Goal: Information Seeking & Learning: Find specific fact

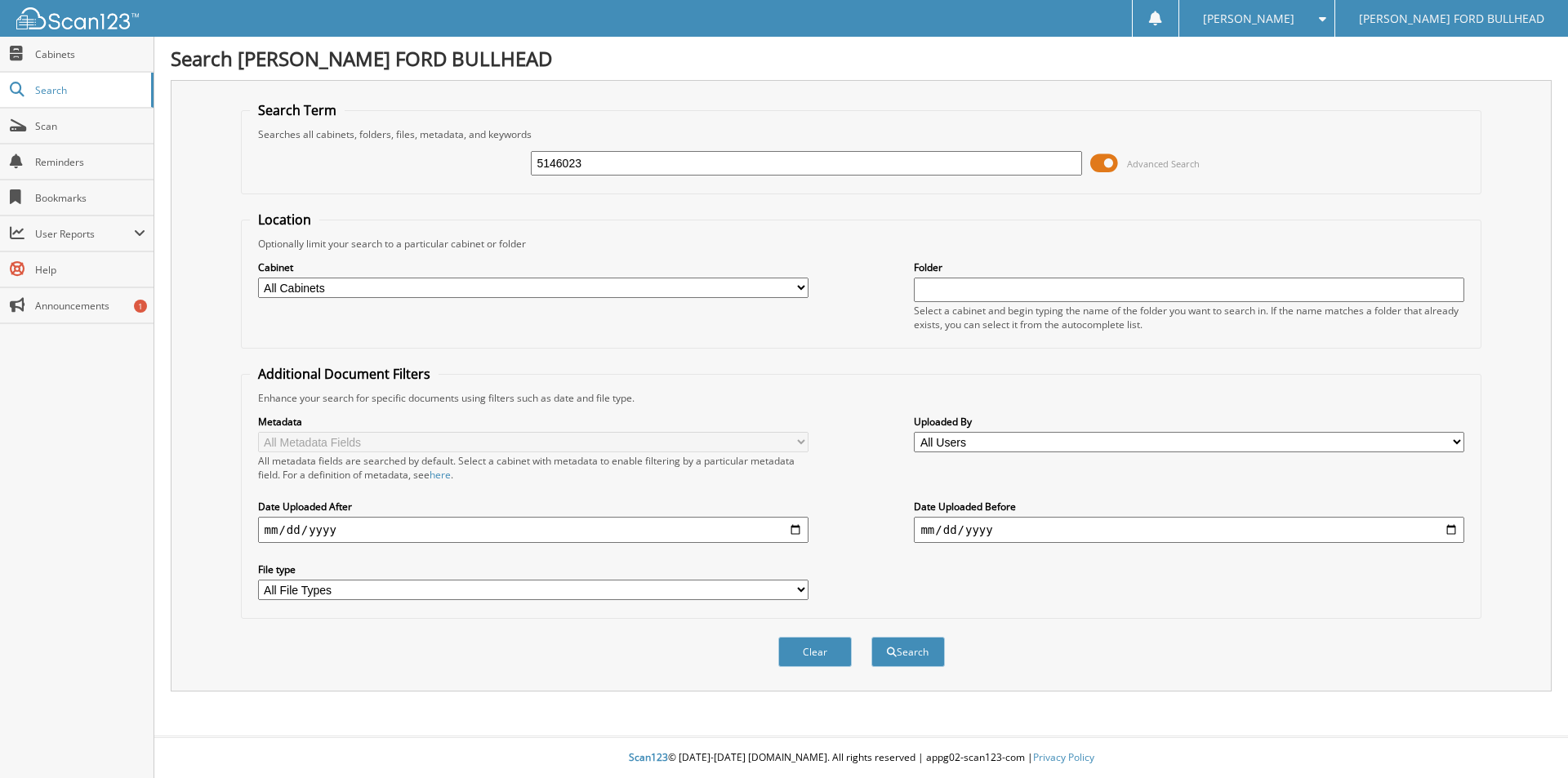
type input "5146023"
click at [871, 637] on button "Search" at bounding box center [908, 652] width 73 height 30
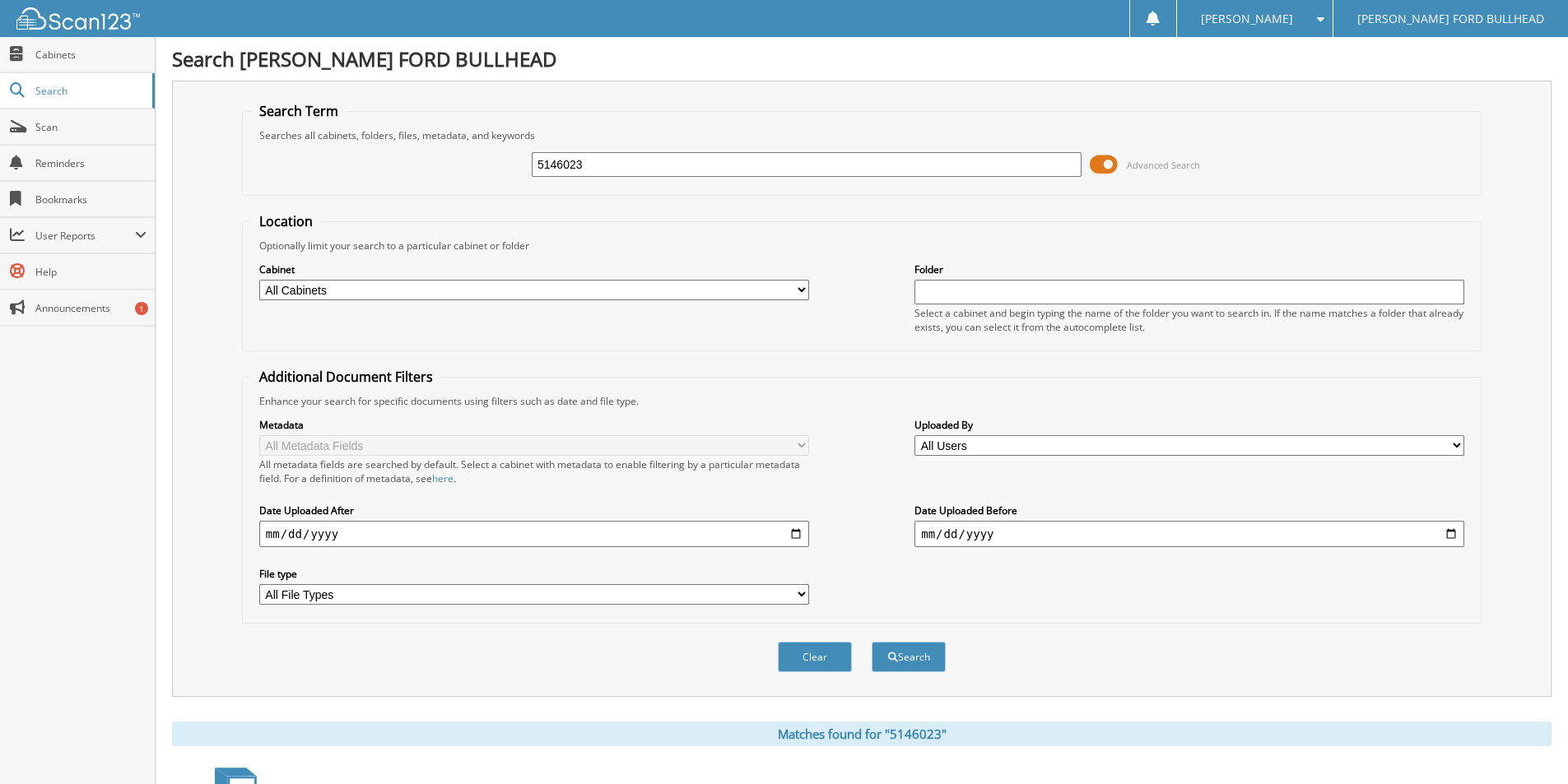
scroll to position [200, 0]
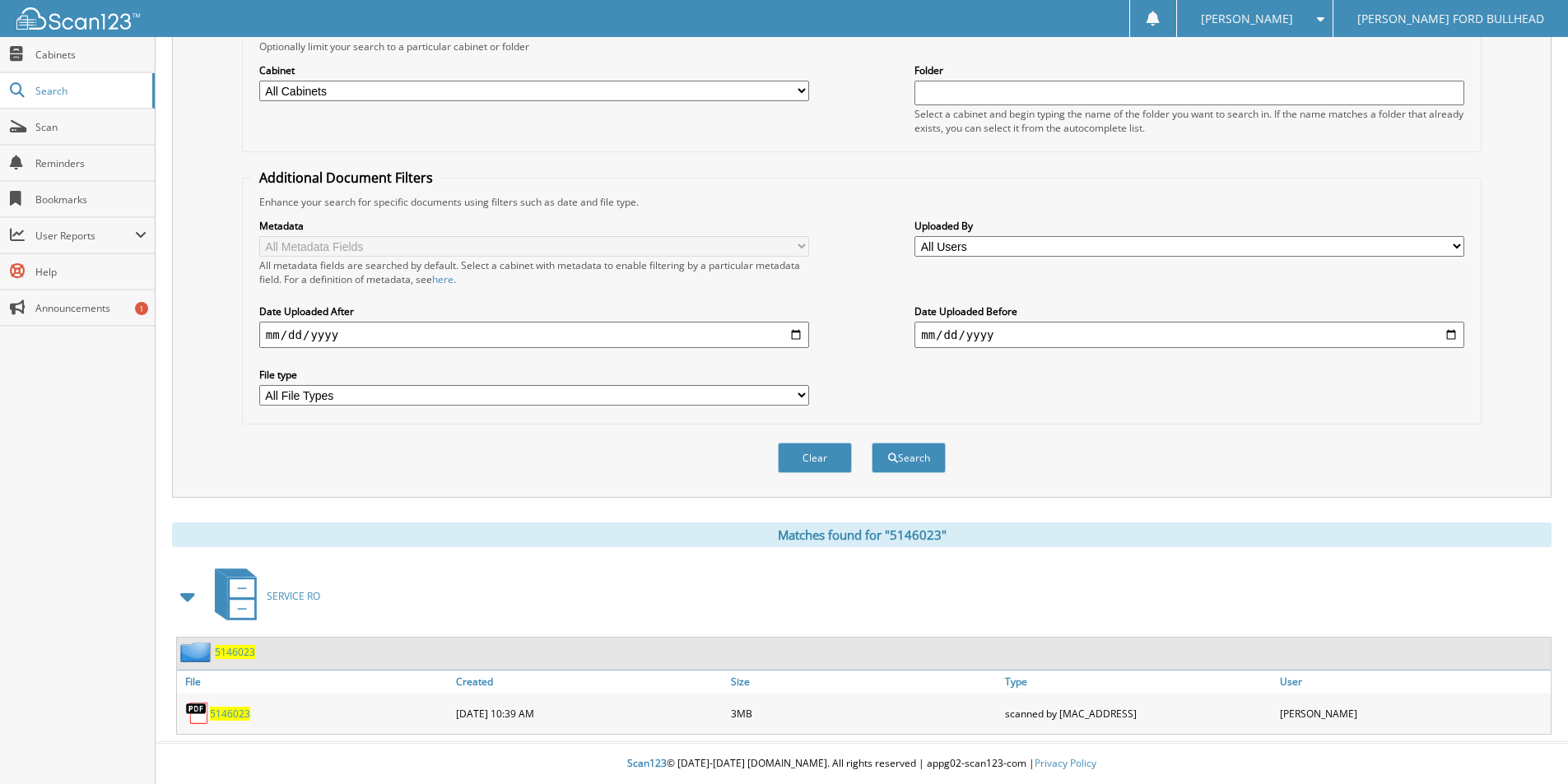
click at [245, 713] on span "5146023" at bounding box center [230, 715] width 41 height 14
